Goal: Check status: Check status

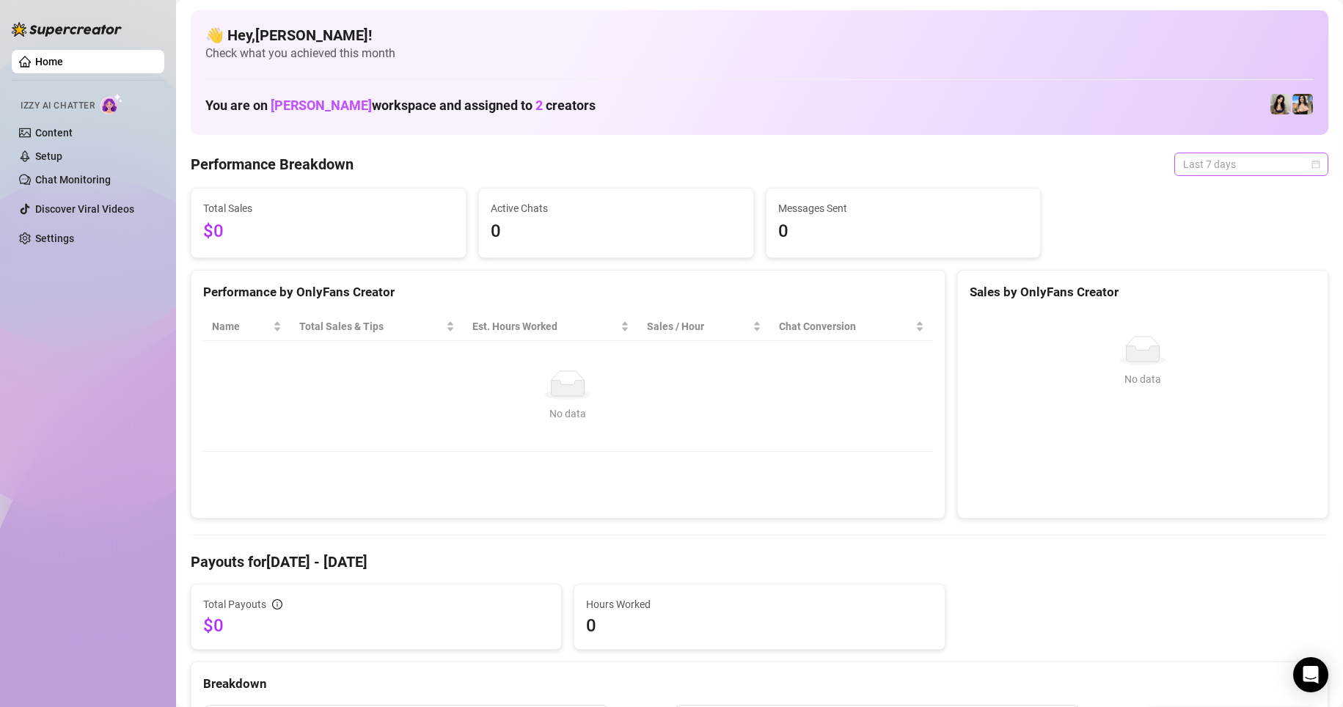
click at [728, 162] on span "Last 7 days" at bounding box center [1251, 164] width 136 height 22
click at [728, 282] on div "Custom date" at bounding box center [1239, 288] width 131 height 16
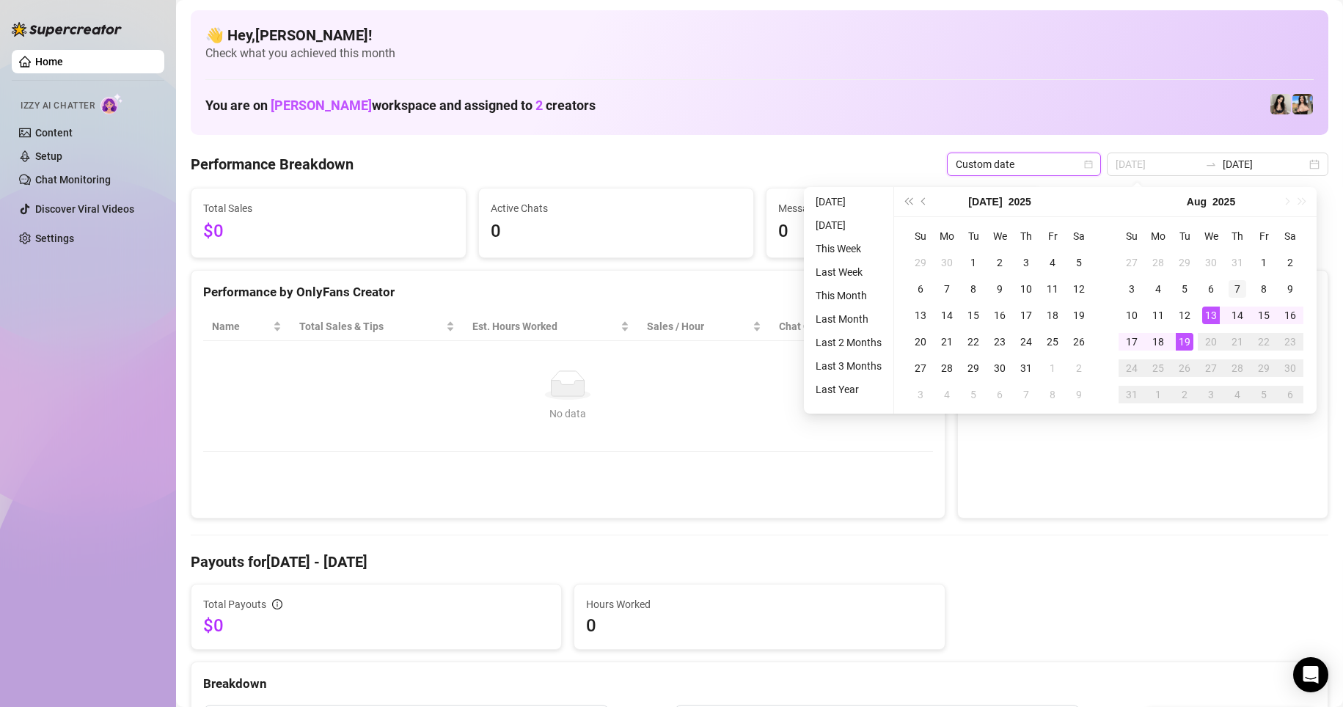
type input "[DATE]"
click at [728, 288] on div "7" at bounding box center [1238, 289] width 18 height 18
type input "[DATE]"
click at [728, 286] on div "8" at bounding box center [1264, 289] width 18 height 18
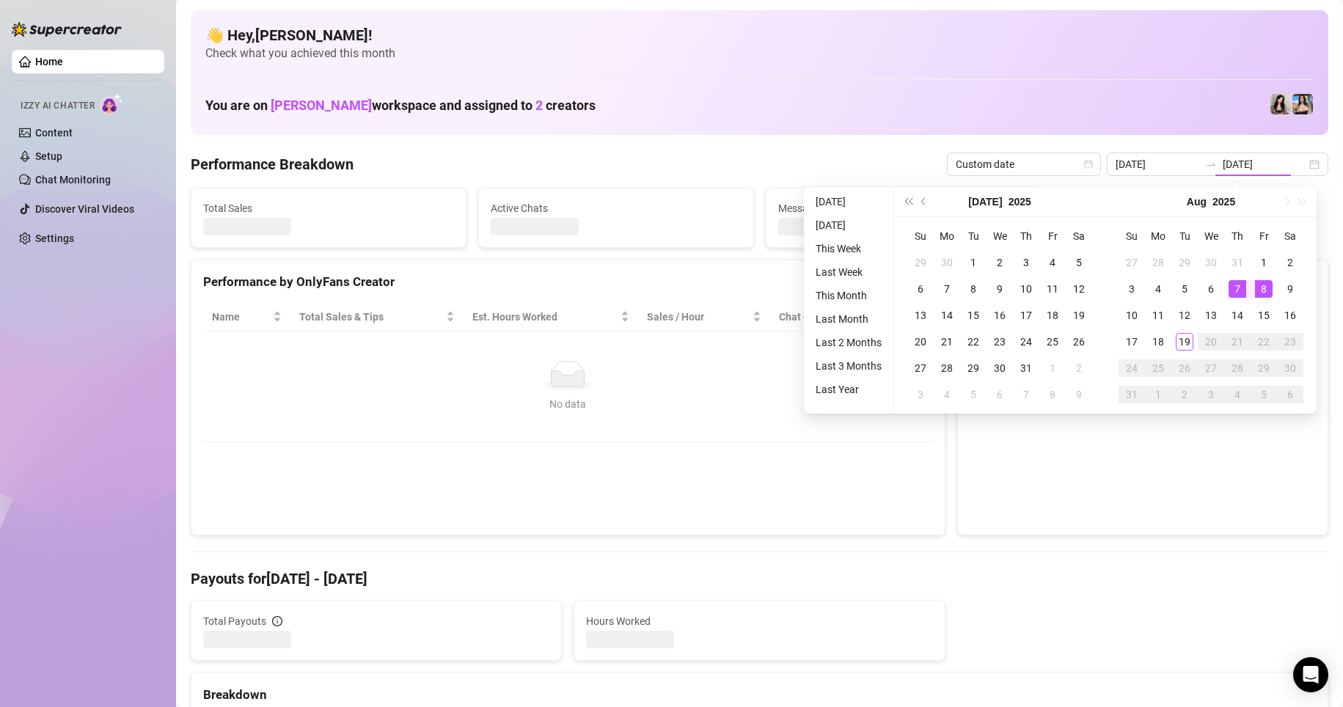
type input "[DATE]"
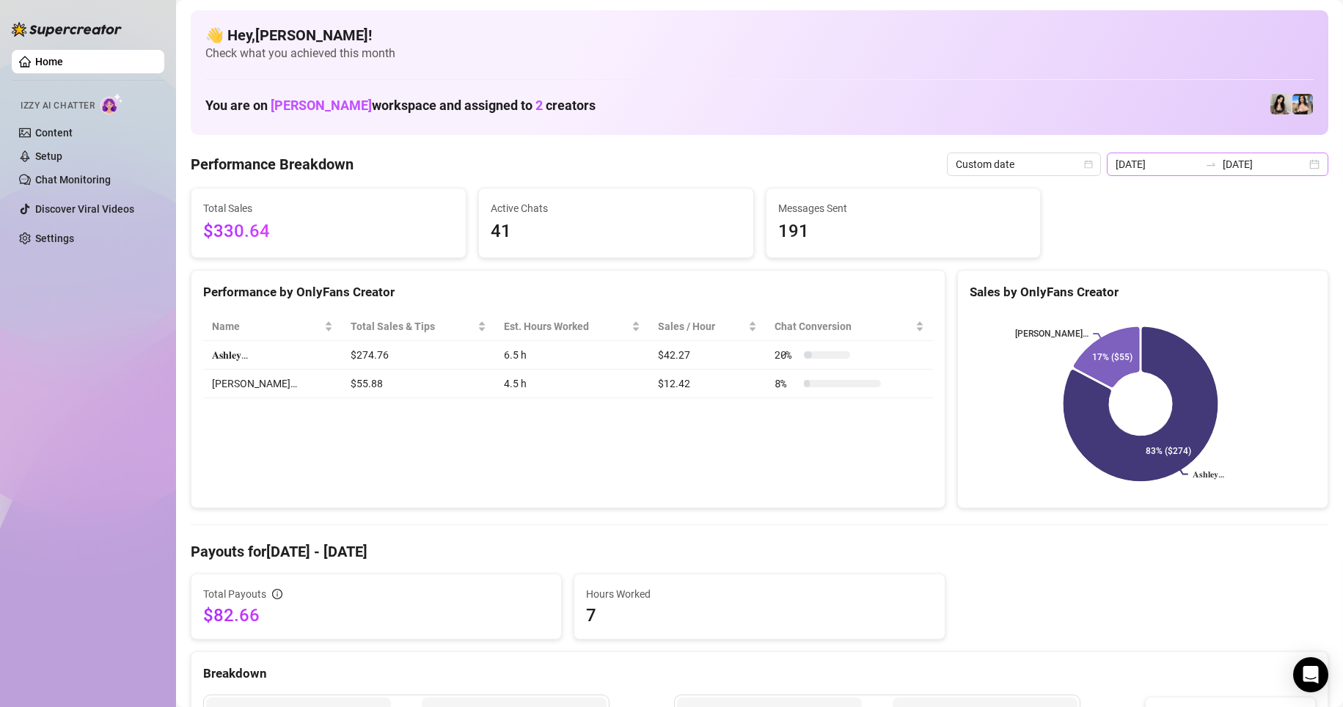
click at [728, 172] on div "[DATE] [DATE]" at bounding box center [1218, 164] width 222 height 23
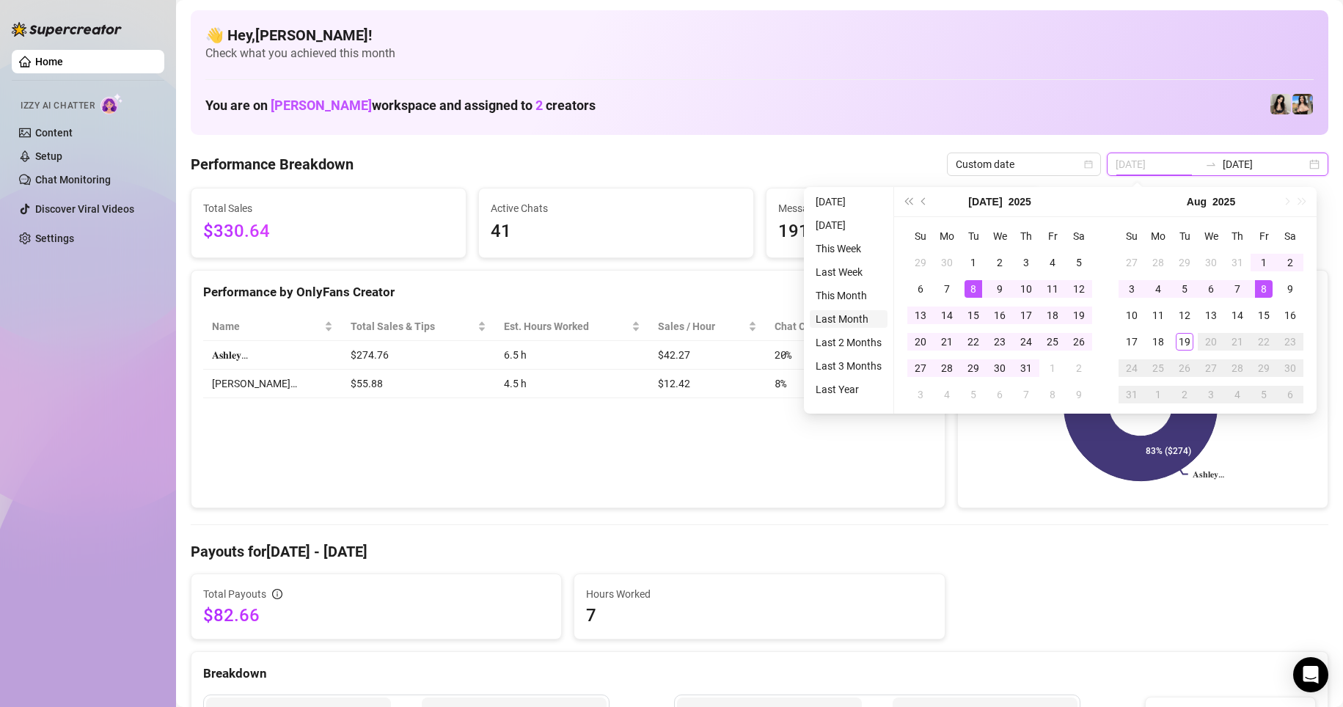
type input "[DATE]"
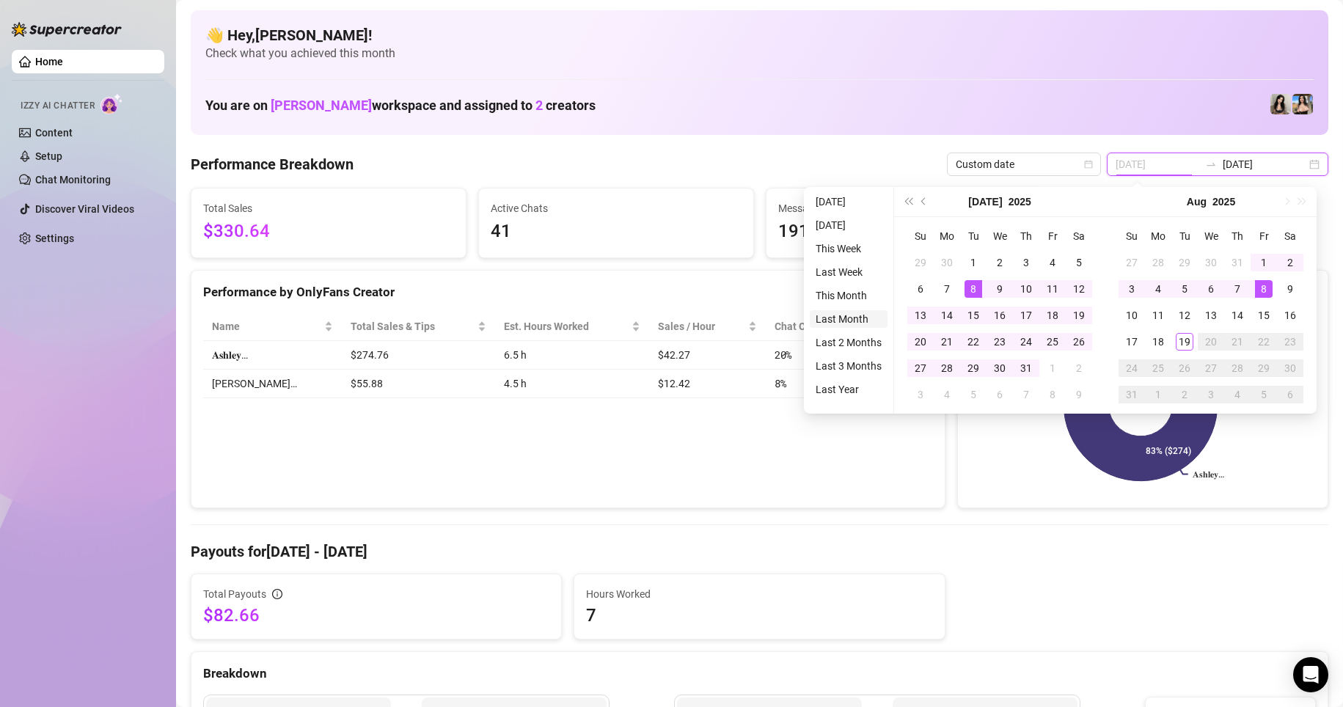
type input "[DATE]"
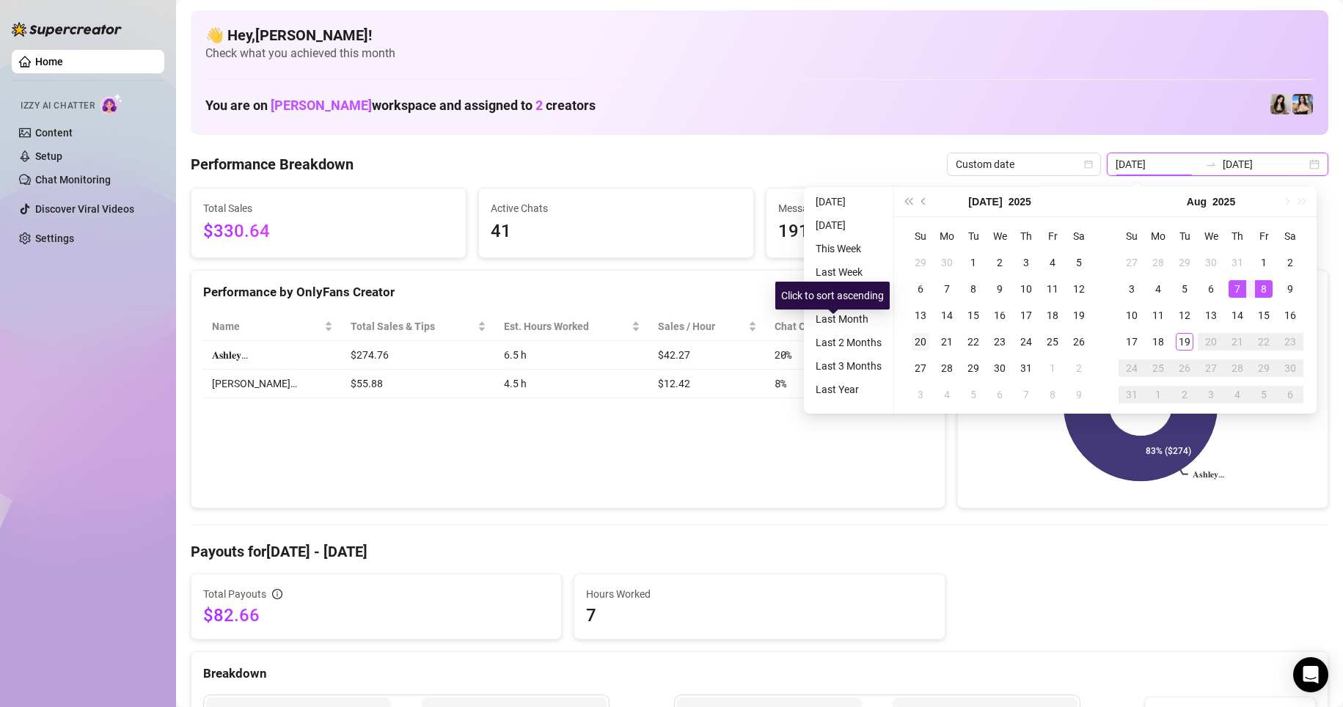
type input "[DATE]"
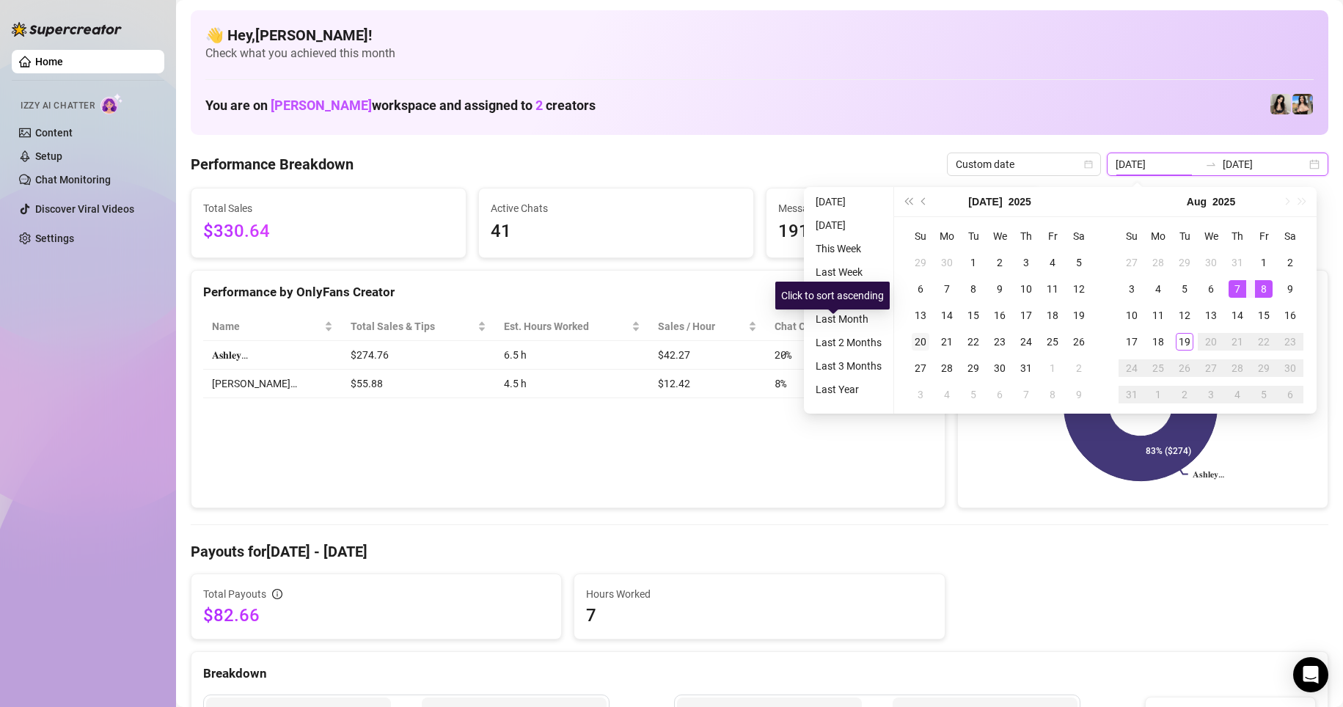
type input "[DATE]"
